Goal: Information Seeking & Learning: Learn about a topic

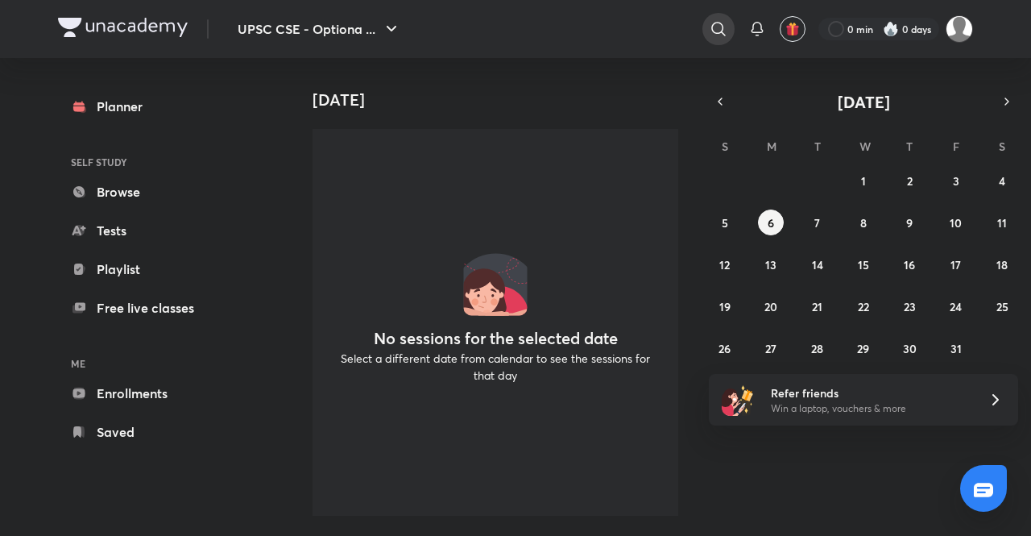
click at [714, 19] on div at bounding box center [719, 29] width 32 height 32
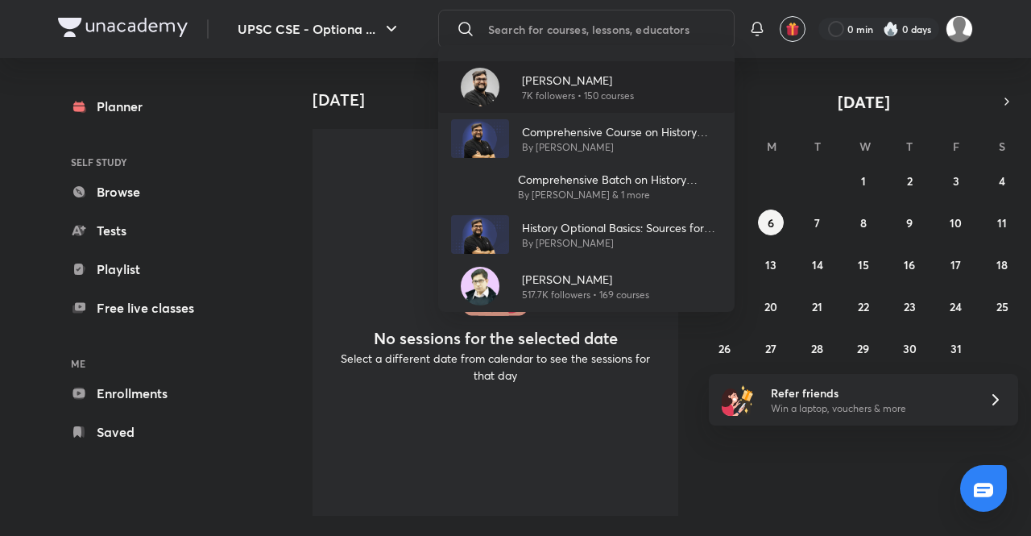
click at [484, 96] on img at bounding box center [480, 87] width 39 height 39
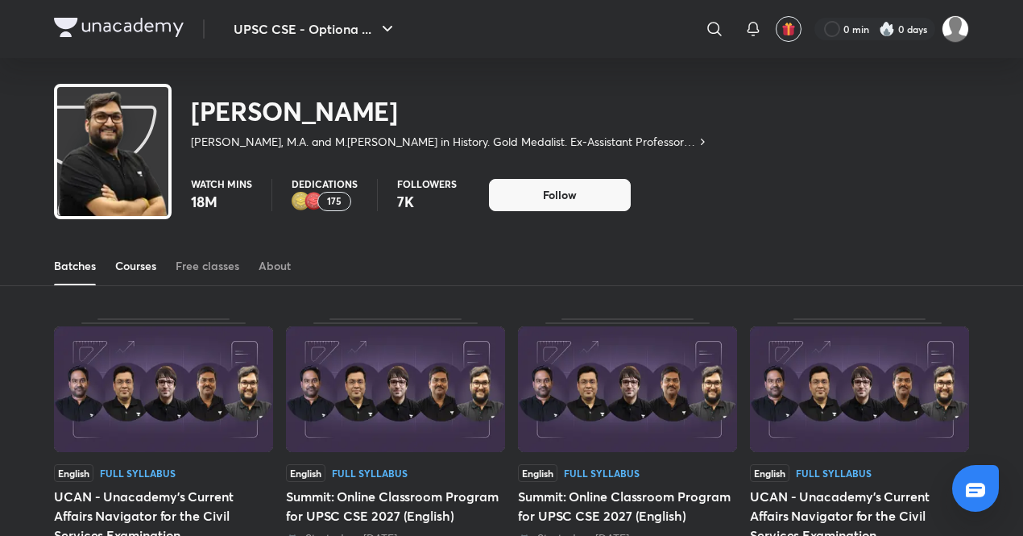
click at [145, 258] on div "Courses" at bounding box center [135, 266] width 41 height 16
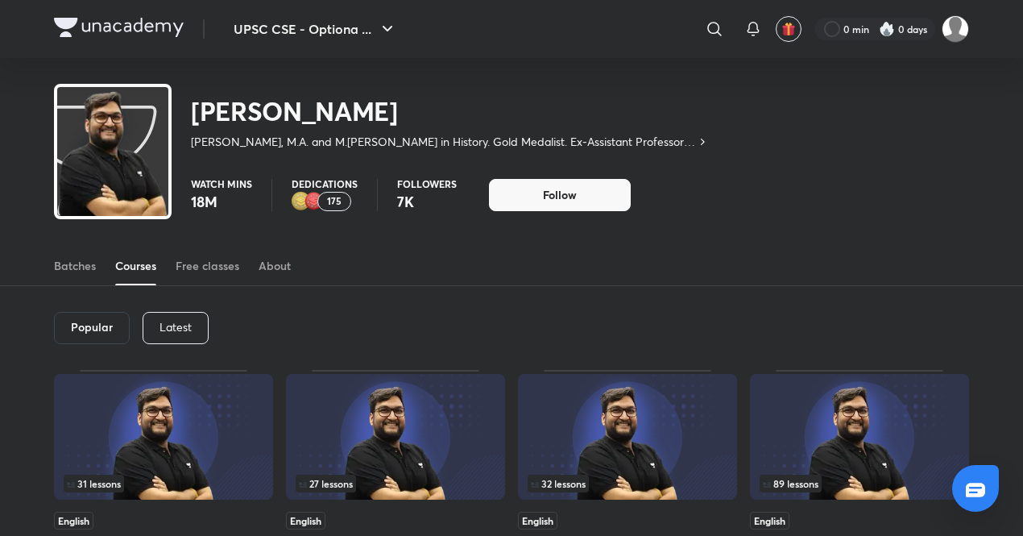
click at [795, 430] on img at bounding box center [859, 437] width 219 height 126
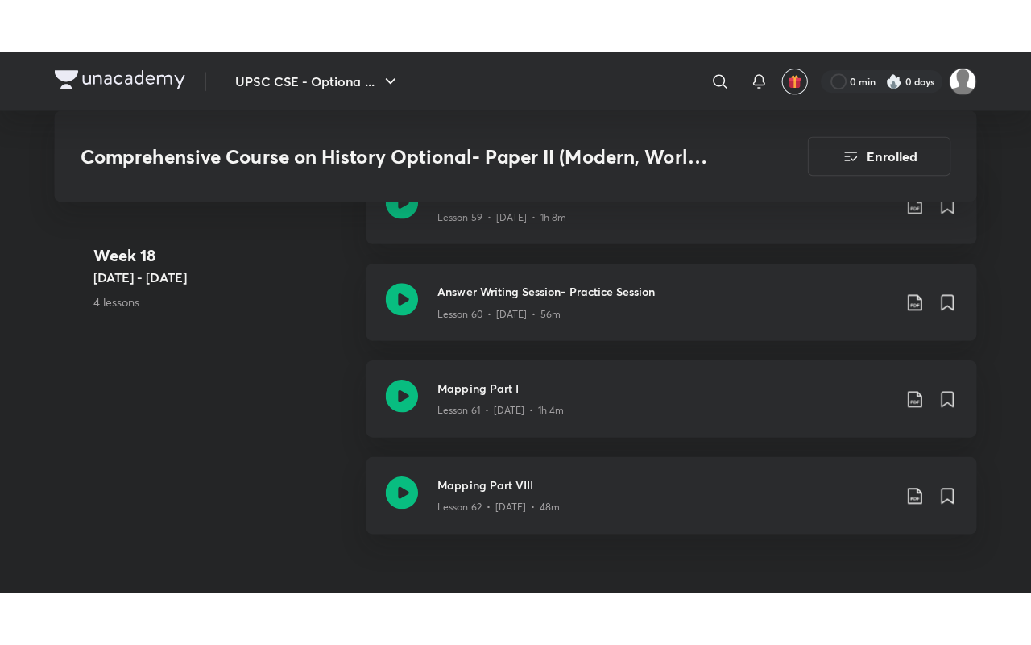
scroll to position [8079, 0]
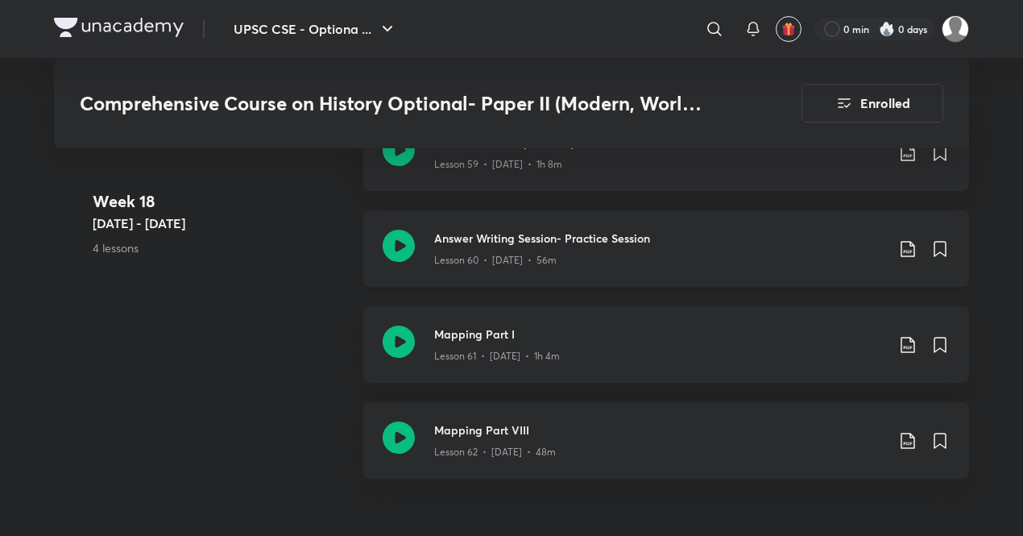
click at [398, 230] on icon at bounding box center [399, 246] width 32 height 32
